Goal: Find specific page/section

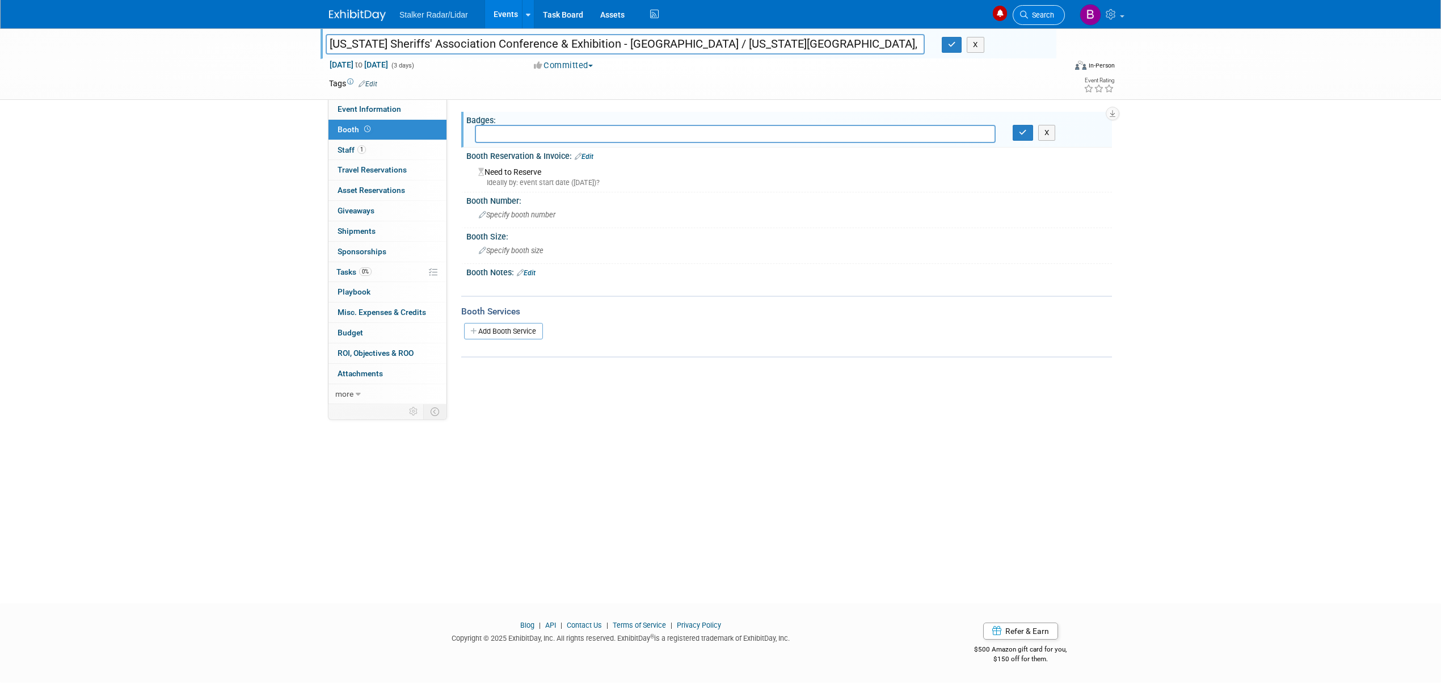
click at [1046, 15] on span "Search" at bounding box center [1041, 15] width 26 height 9
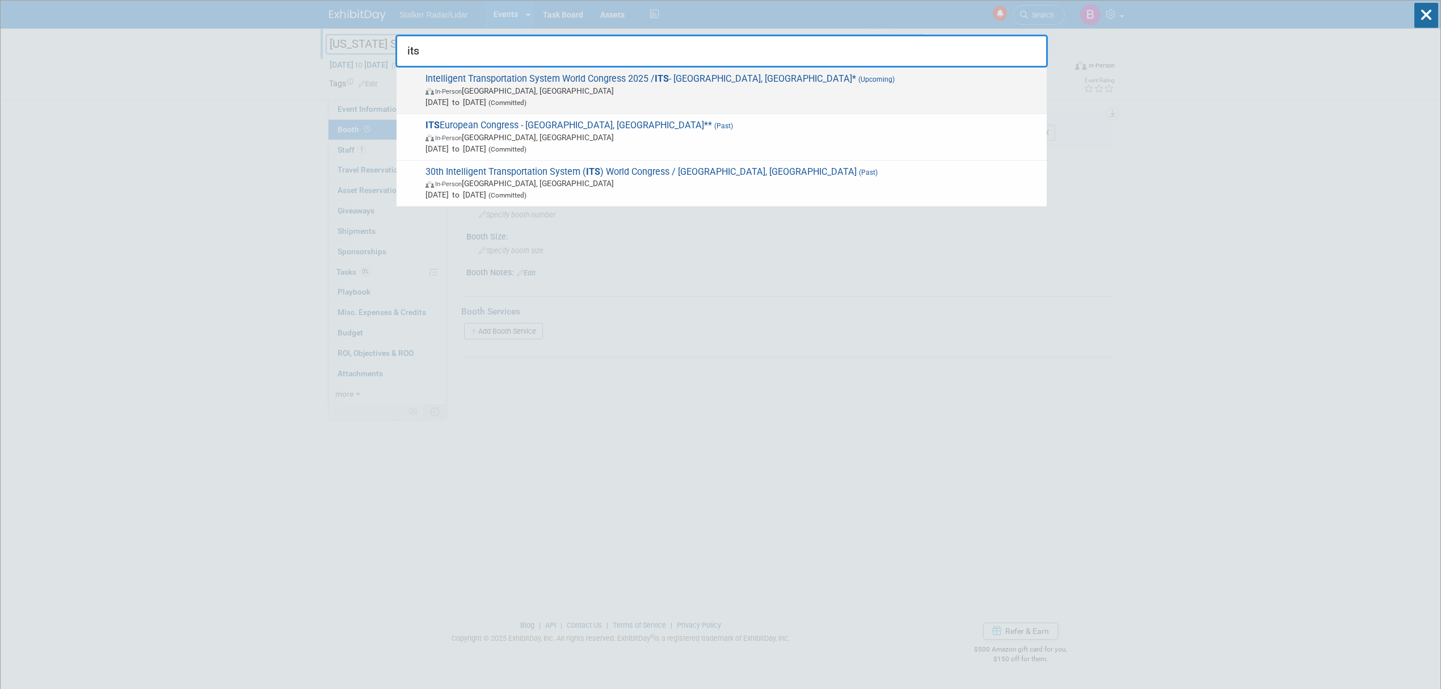
type input "its"
click at [704, 89] on span "In-Person [GEOGRAPHIC_DATA], [GEOGRAPHIC_DATA]" at bounding box center [734, 90] width 616 height 11
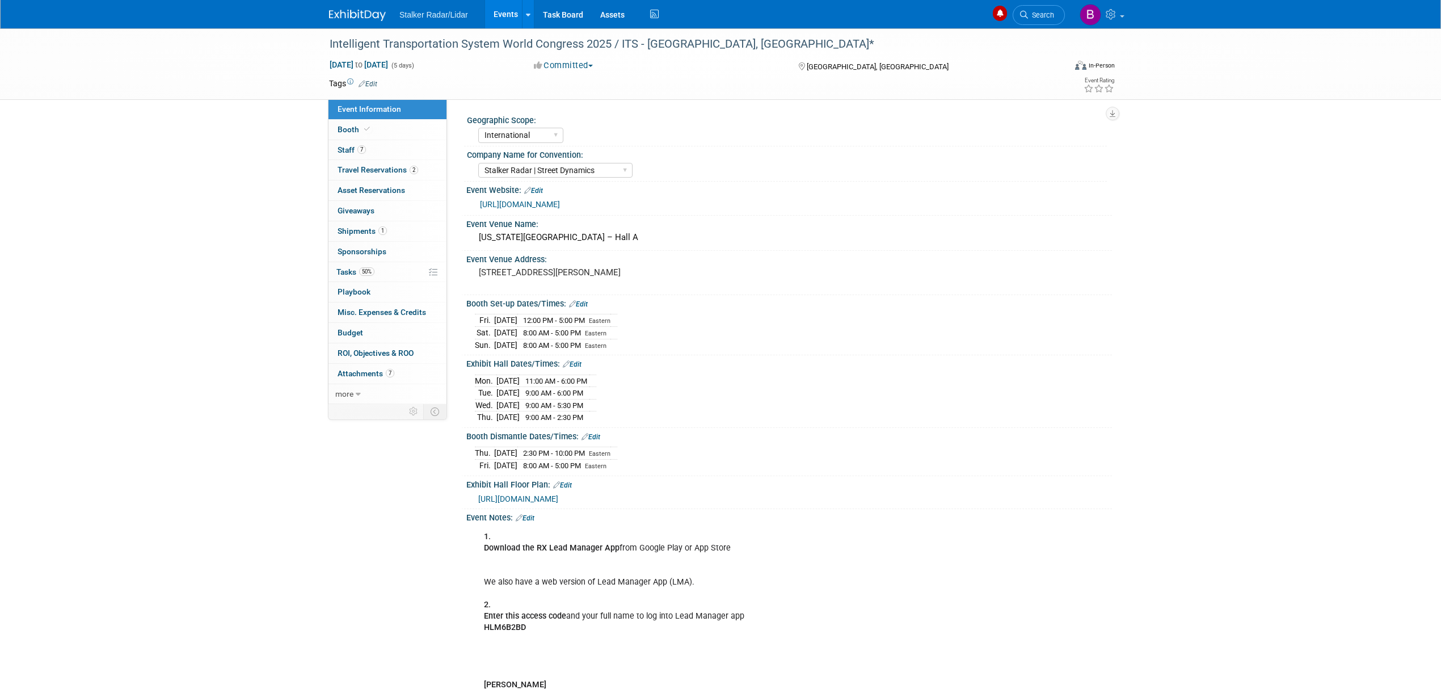
select select "International"
select select "Stalker Radar | Street Dynamics"
